Goal: Task Accomplishment & Management: Manage account settings

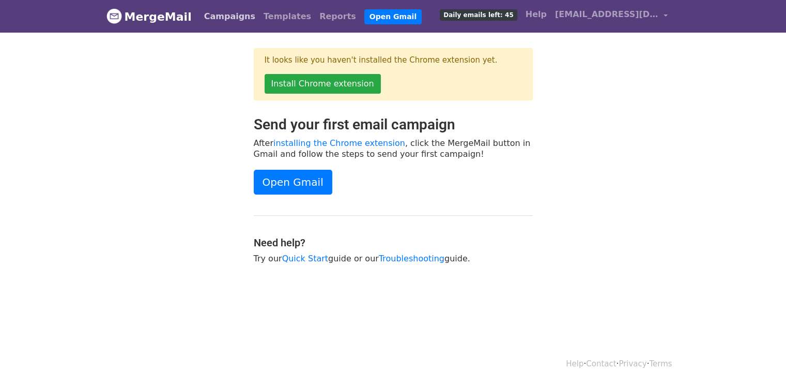
click at [213, 14] on link "Campaigns" at bounding box center [229, 16] width 59 height 21
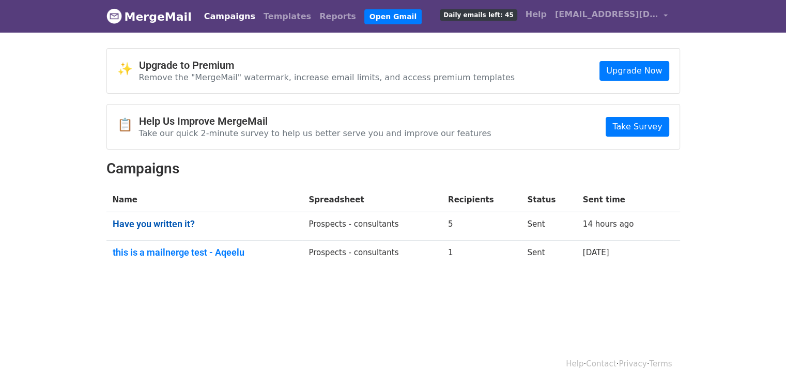
click at [178, 224] on link "Have you written it?" at bounding box center [205, 223] width 184 height 11
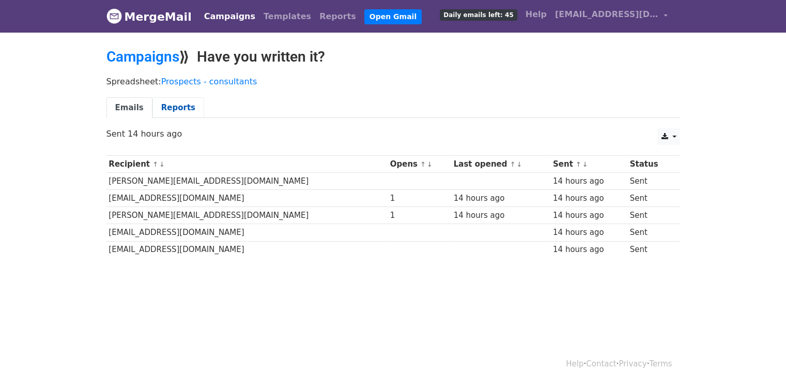
click at [167, 106] on link "Reports" at bounding box center [179, 107] width 52 height 21
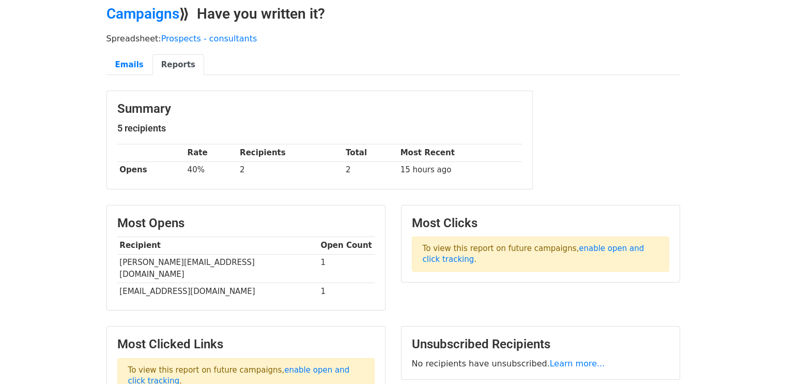
scroll to position [48, 0]
